Goal: Check status

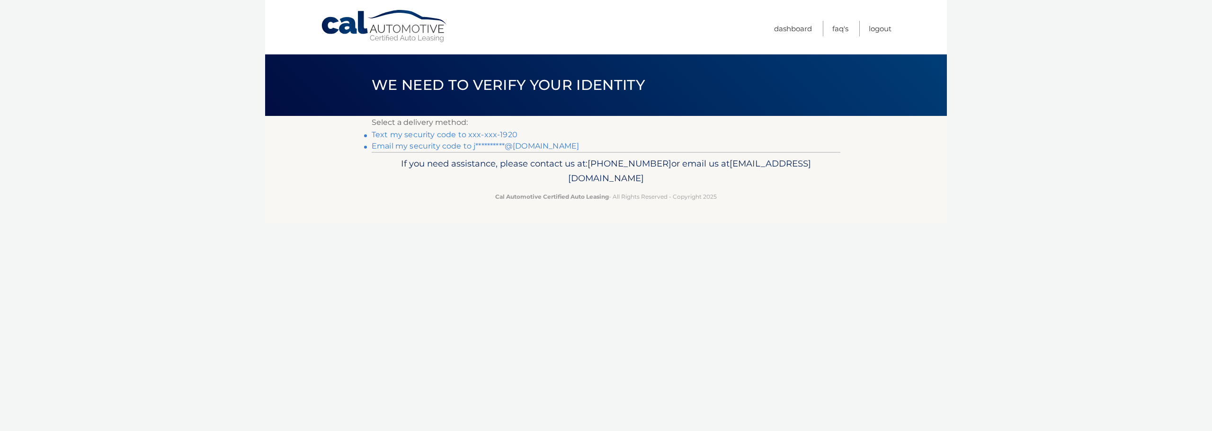
click at [504, 133] on link "Text my security code to xxx-xxx-1920" at bounding box center [445, 134] width 146 height 9
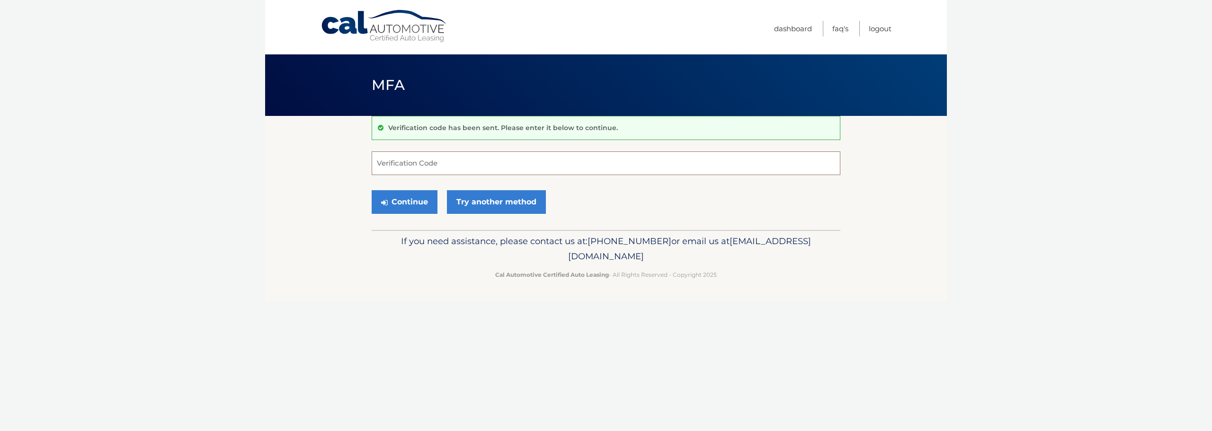
click at [512, 170] on input "Verification Code" at bounding box center [606, 164] width 469 height 24
type input "611243"
click at [434, 193] on button "Continue" at bounding box center [405, 202] width 66 height 24
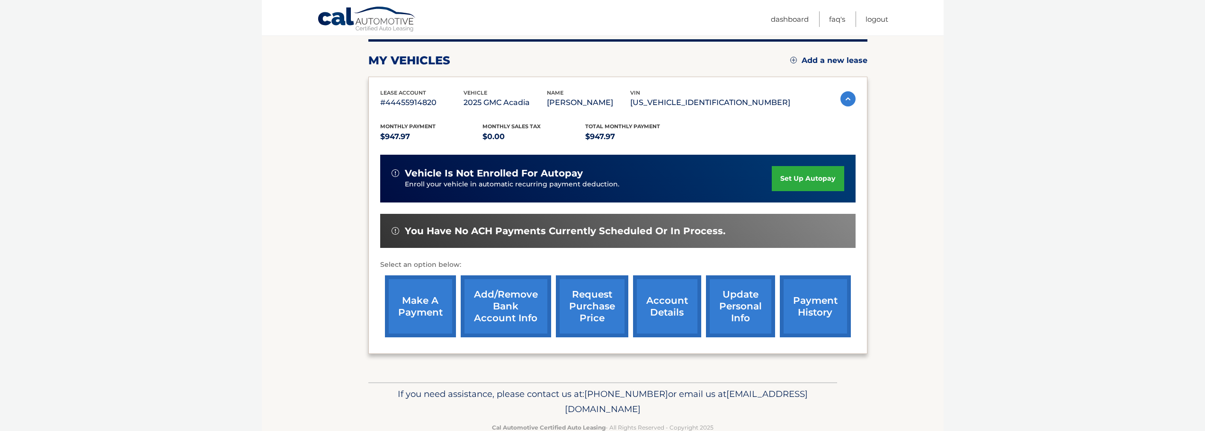
scroll to position [142, 0]
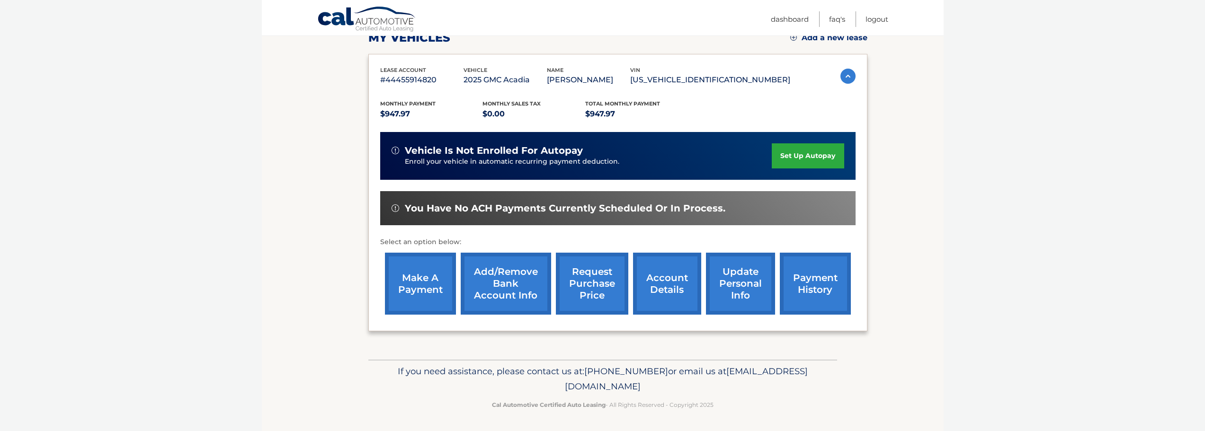
click at [681, 287] on link "account details" at bounding box center [667, 284] width 68 height 62
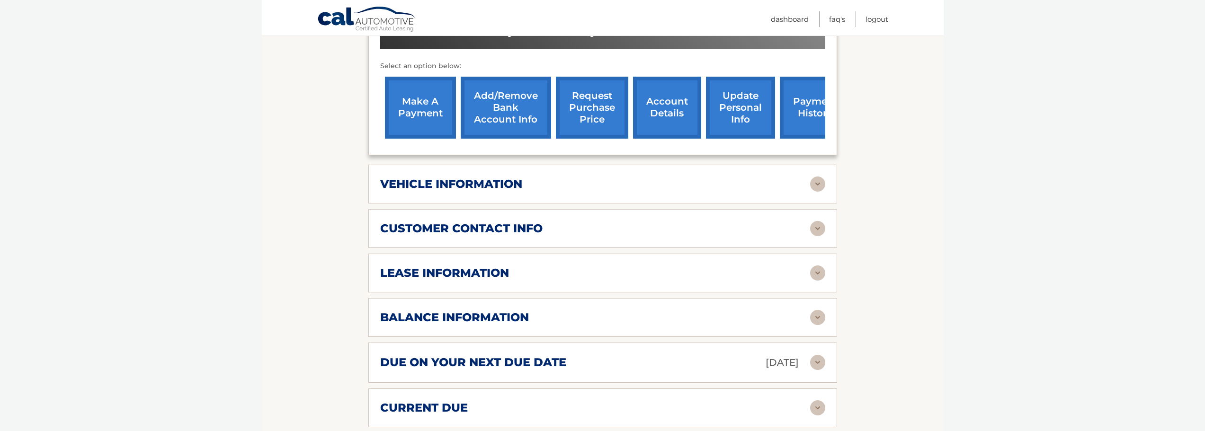
scroll to position [331, 0]
click at [516, 317] on h2 "balance information" at bounding box center [454, 317] width 149 height 14
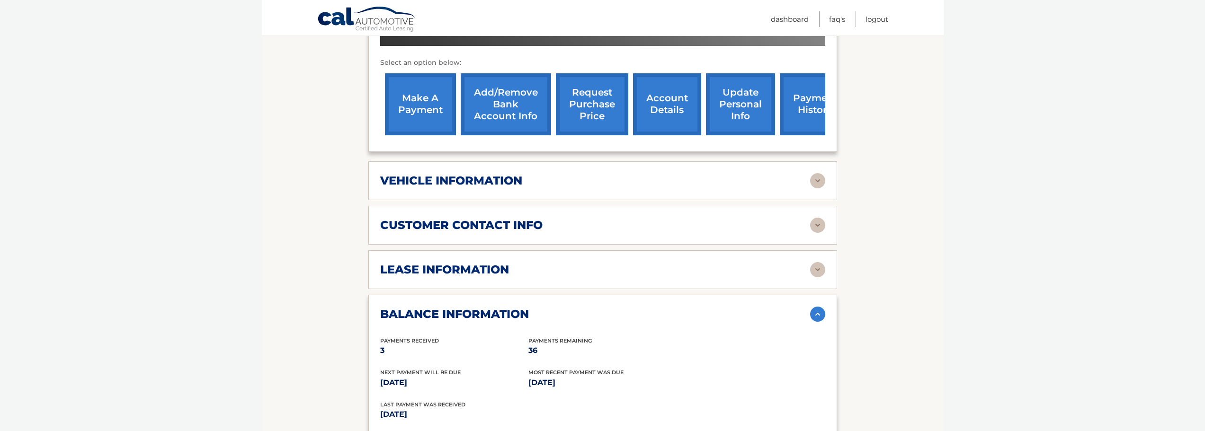
scroll to position [474, 0]
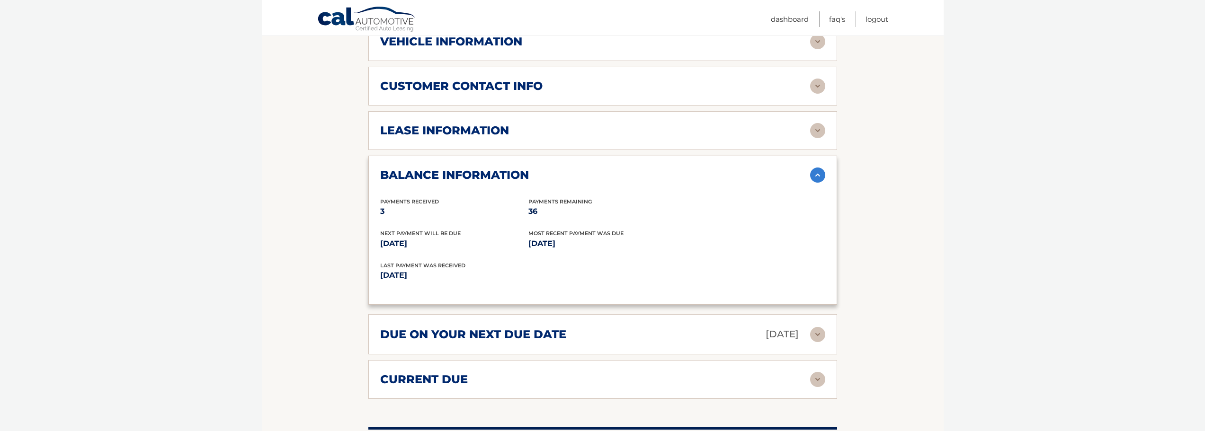
click at [550, 338] on h2 "due on your next due date" at bounding box center [473, 335] width 186 height 14
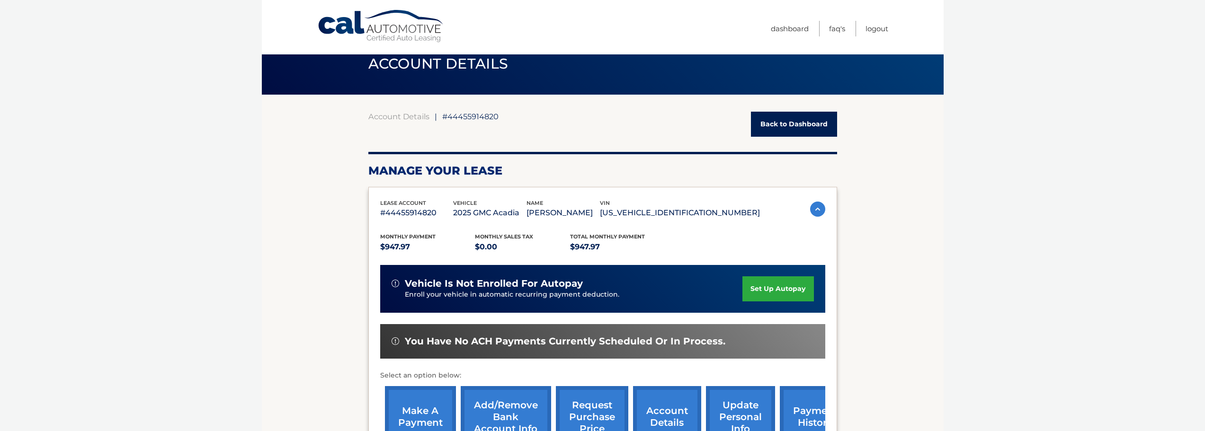
scroll to position [0, 0]
